Goal: Information Seeking & Learning: Learn about a topic

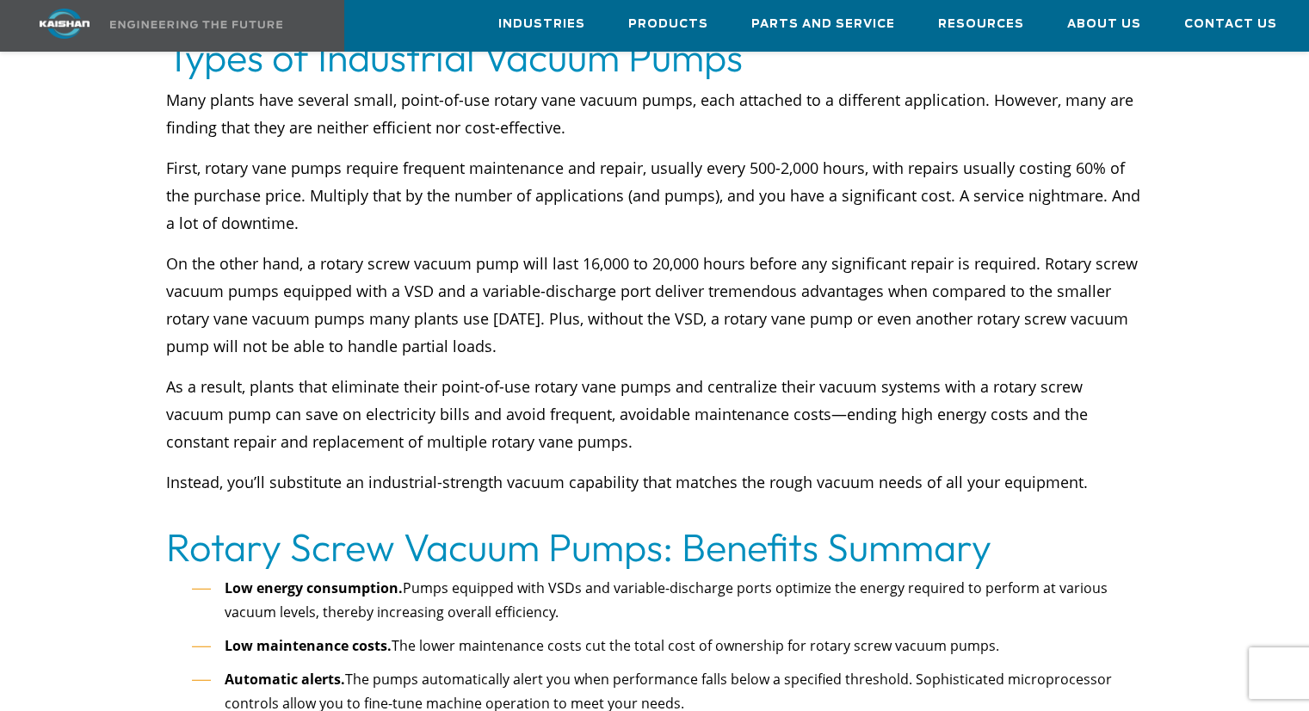
scroll to position [4432, 0]
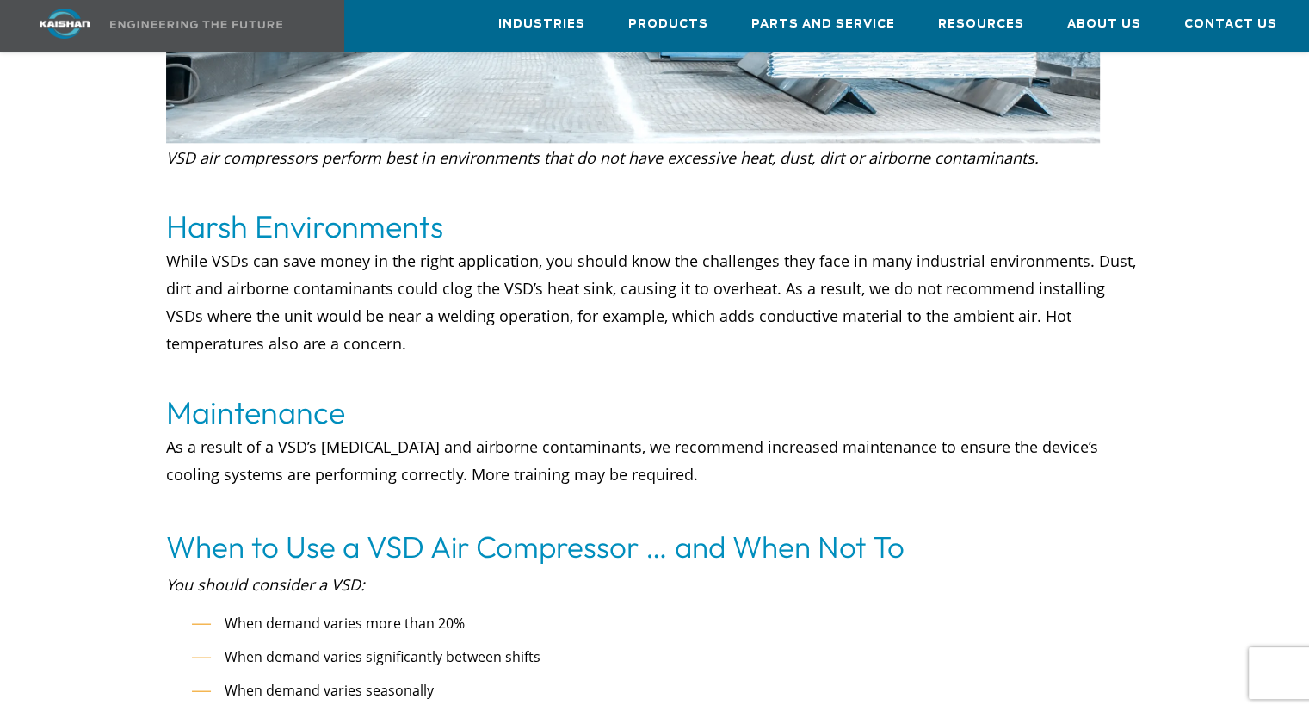
scroll to position [7107, 0]
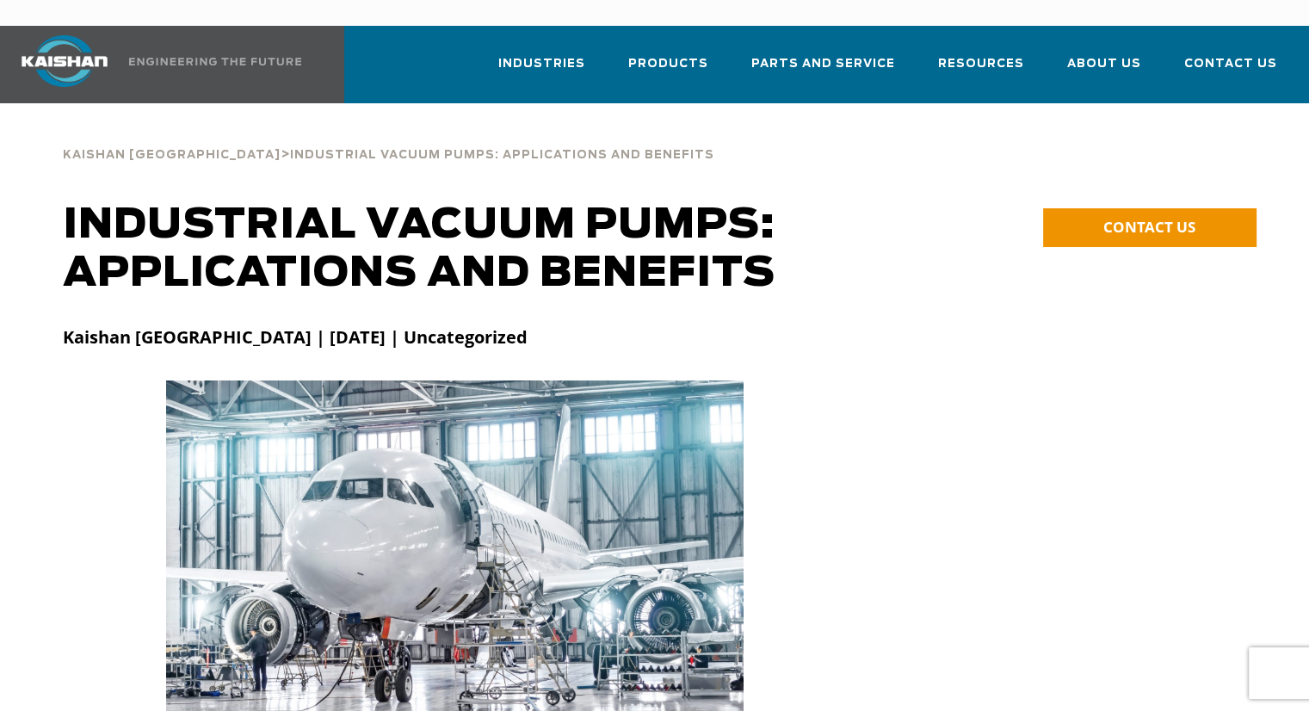
click at [1020, 555] on div at bounding box center [655, 572] width 1204 height 383
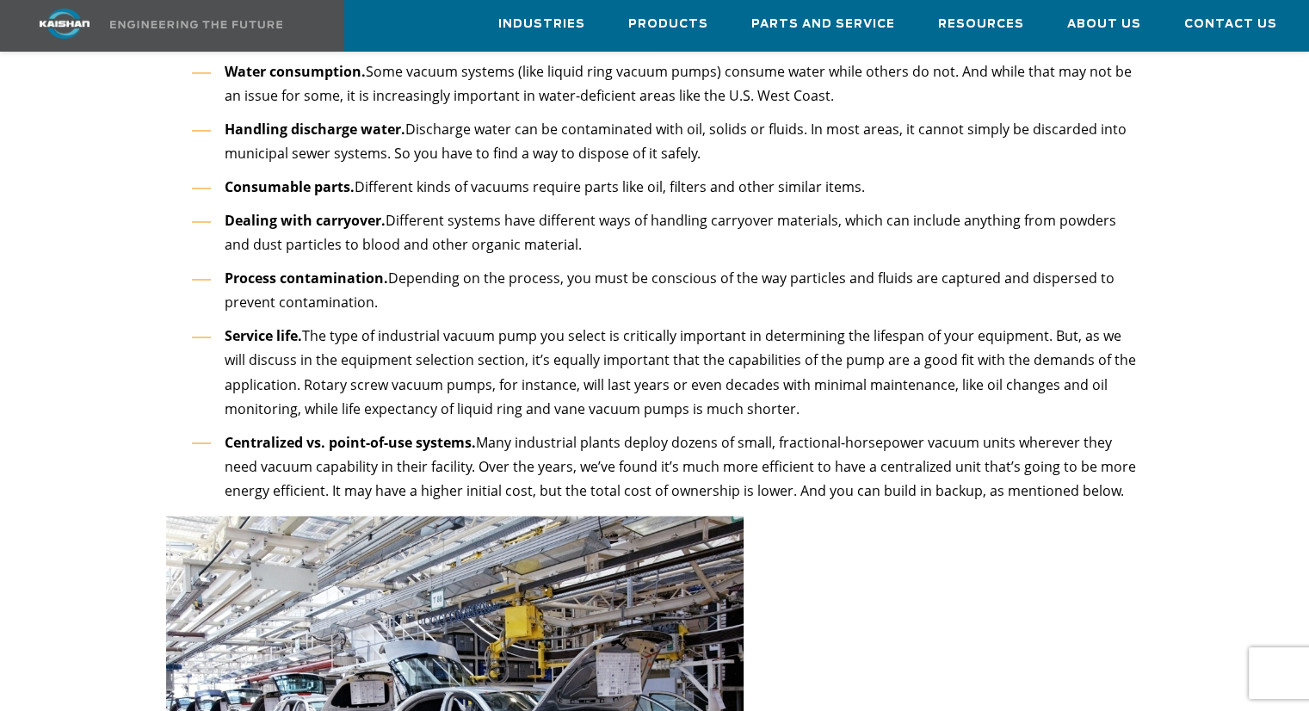
drag, startPoint x: 300, startPoint y: 356, endPoint x: 799, endPoint y: 391, distance: 500.5
click at [799, 391] on li "Service life. The type of industrial vacuum pump you select is critically impor…" at bounding box center [667, 372] width 951 height 97
copy li "Rotary screw vacuum pumps, for instance, will last years or even decades with m…"
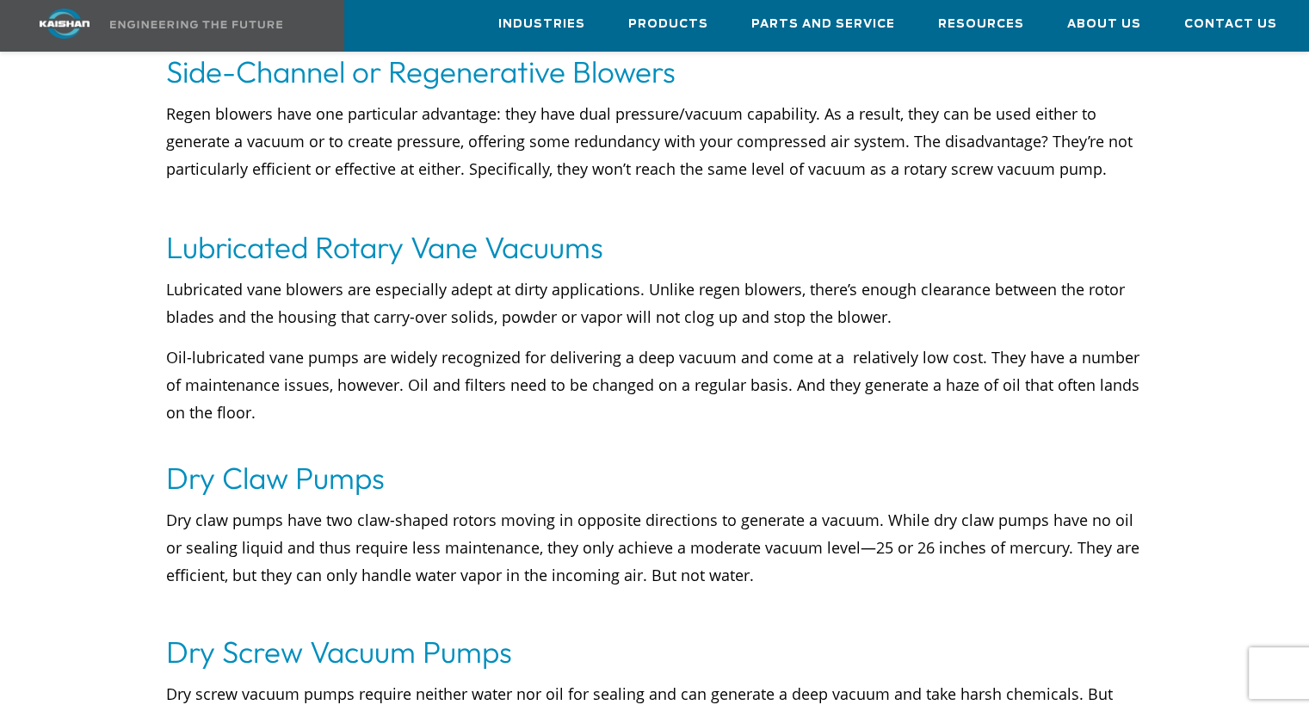
scroll to position [5404, 0]
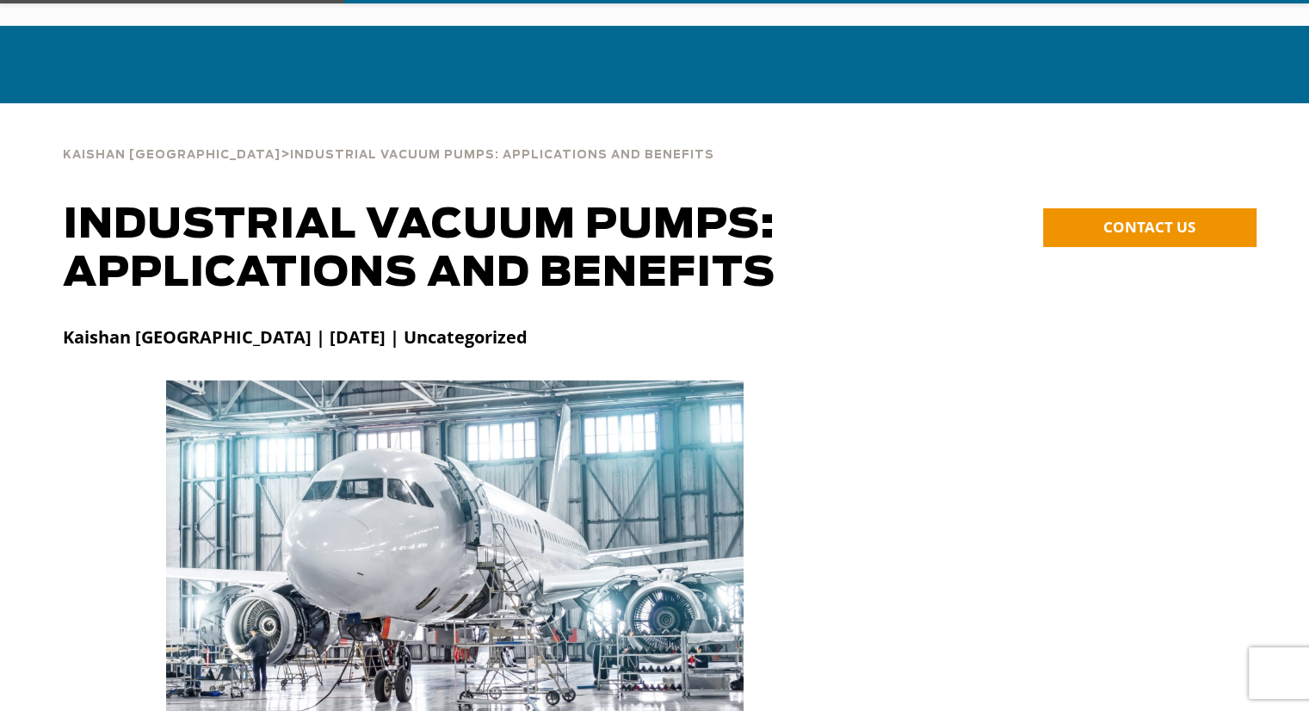
scroll to position [2890, 0]
